Goal: Download file/media

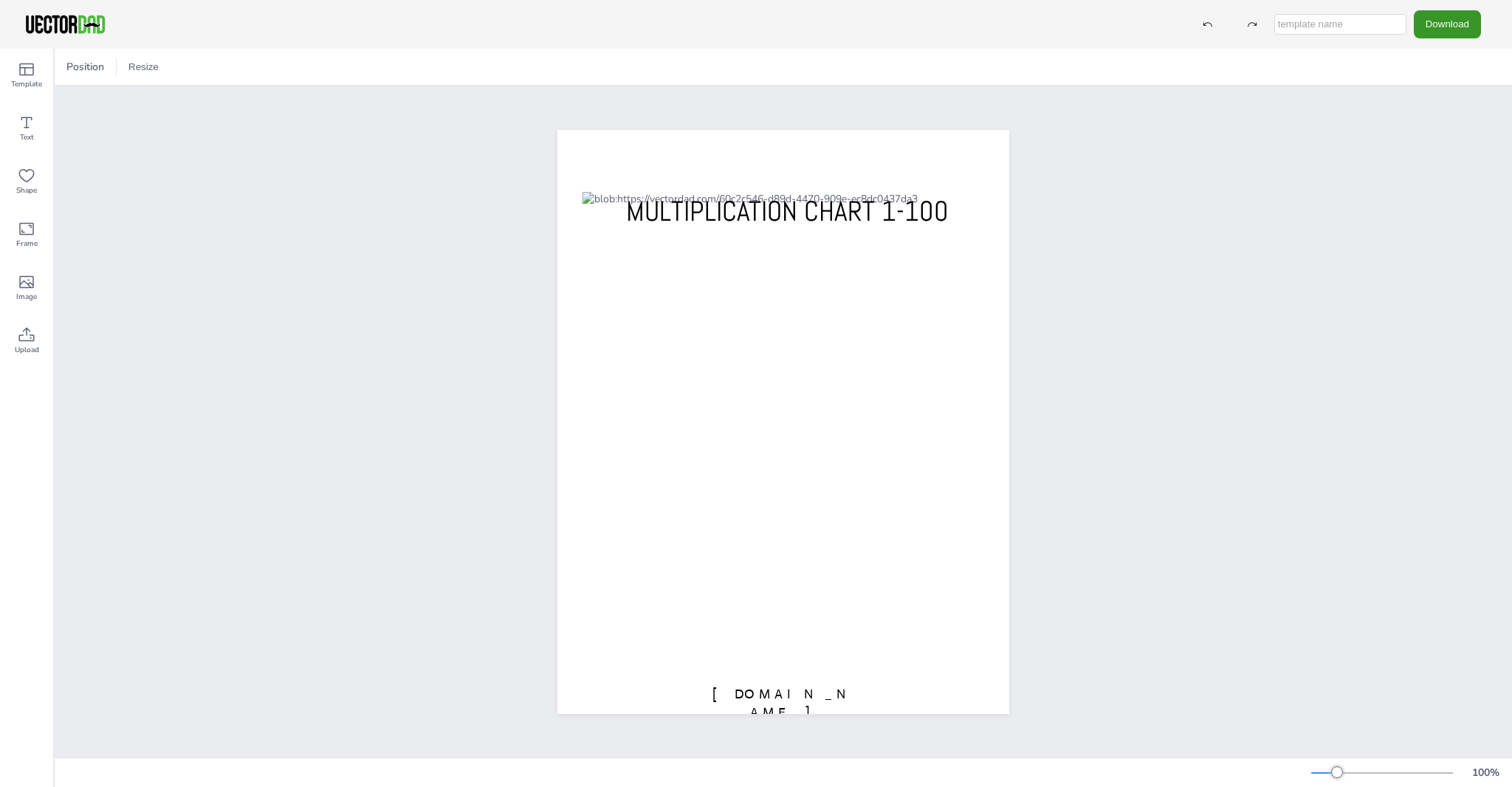
click at [1458, 23] on button "Download" at bounding box center [1447, 23] width 68 height 27
click at [1422, 119] on li "JPG" at bounding box center [1425, 119] width 121 height 30
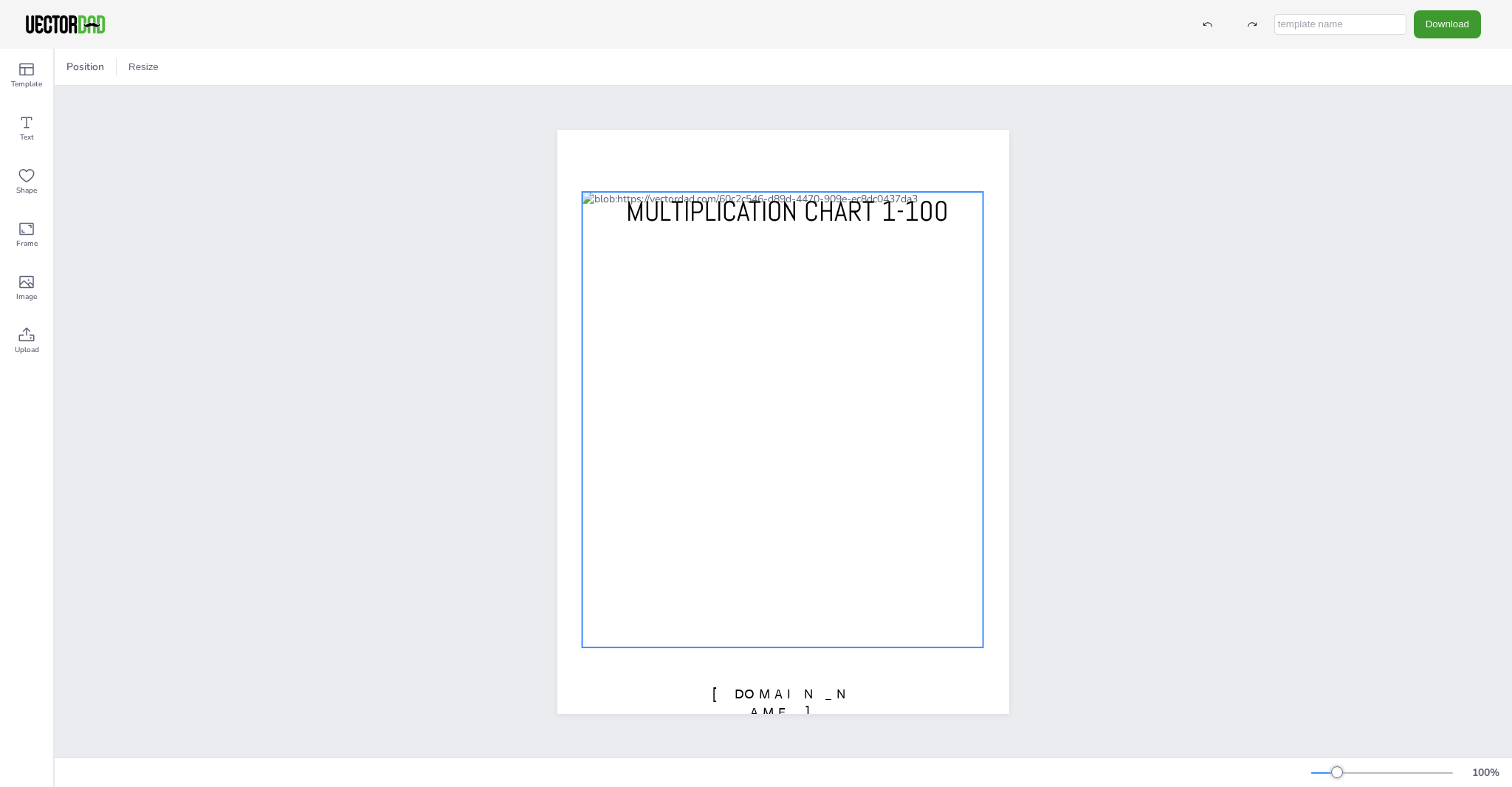
click at [711, 517] on div at bounding box center [782, 419] width 401 height 457
click at [808, 160] on icon at bounding box center [806, 162] width 18 height 18
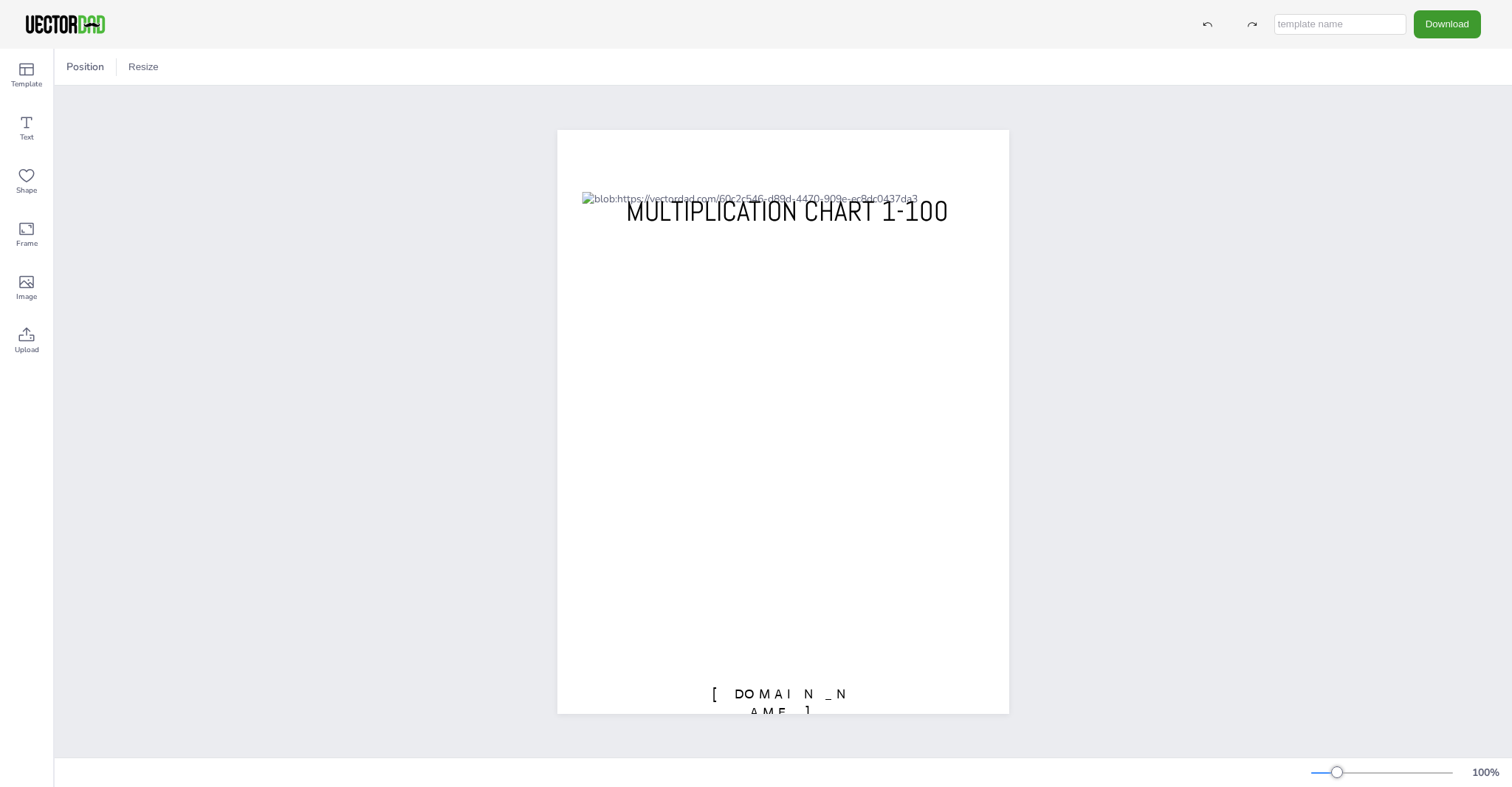
click at [1319, 24] on input "text" at bounding box center [1340, 24] width 132 height 21
type input "multip"
click at [1453, 29] on button "Download" at bounding box center [1447, 23] width 68 height 27
click at [1432, 172] on li "PDF" at bounding box center [1425, 179] width 121 height 30
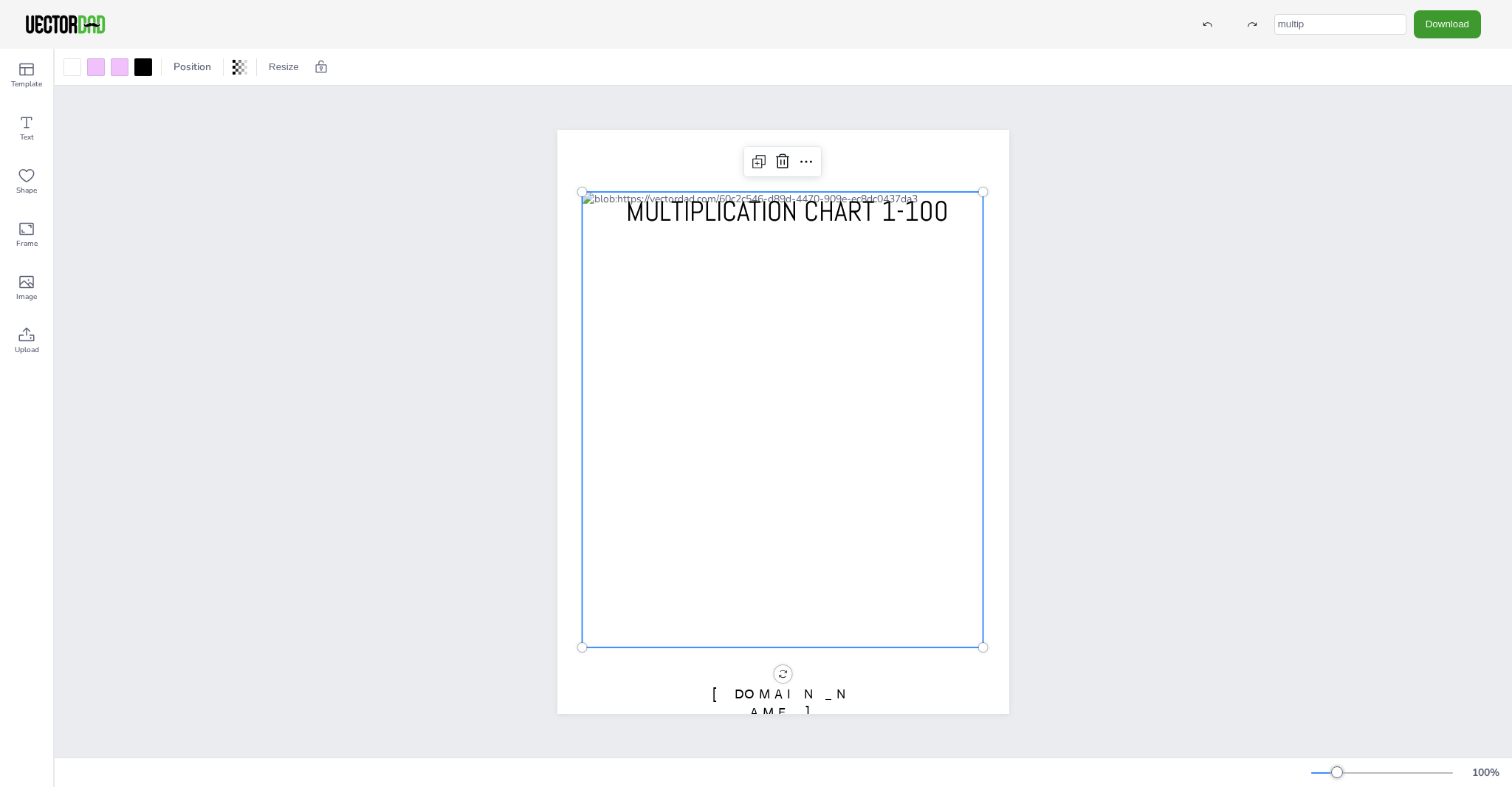
click at [723, 256] on div at bounding box center [782, 419] width 401 height 457
click at [756, 256] on div at bounding box center [782, 419] width 401 height 457
click at [756, 256] on div at bounding box center [784, 421] width 401 height 457
